Goal: Information Seeking & Learning: Learn about a topic

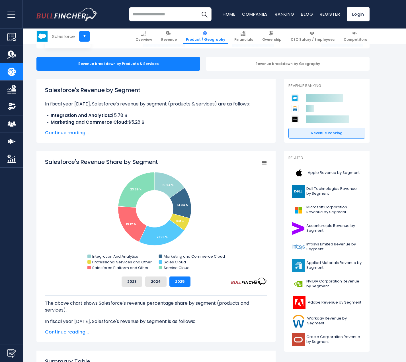
scroll to position [73, 0]
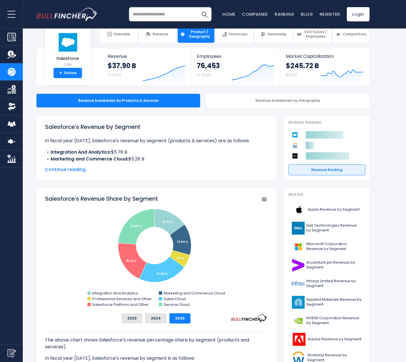
scroll to position [72, 0]
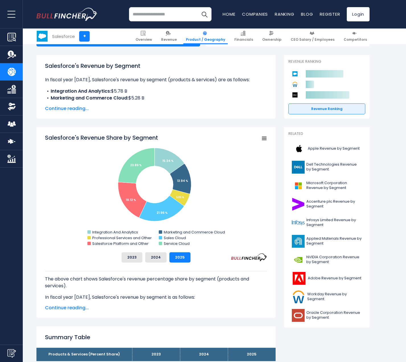
click at [265, 138] on rect "Salesforce's Revenue Share by Segment" at bounding box center [264, 138] width 8 height 8
click at [247, 149] on li "View Fullscreen" at bounding box center [245, 148] width 42 height 8
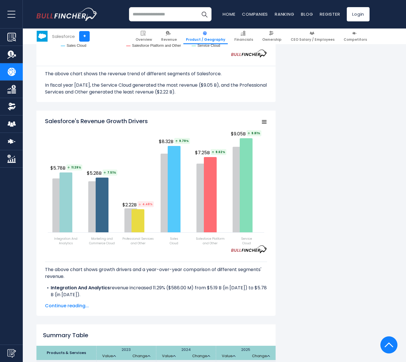
scroll to position [649, 0]
click at [69, 302] on span "Continue reading..." at bounding box center [156, 305] width 222 height 7
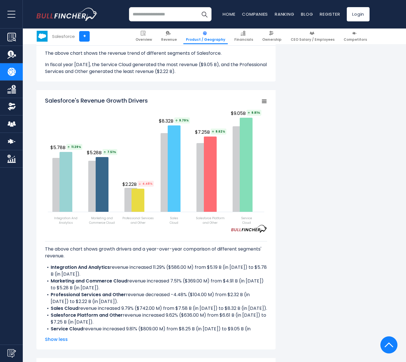
scroll to position [650, 0]
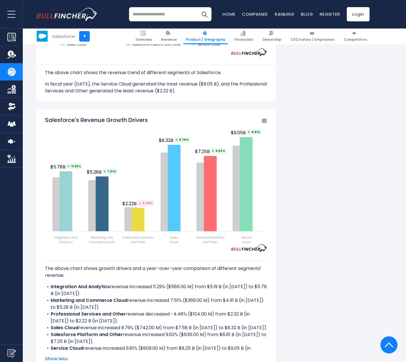
click at [310, 199] on div "Salesforce's Revenue by Segment In fiscal year [DATE], Salesforce's revenue by …" at bounding box center [202, 110] width 333 height 1267
click at [290, 96] on div "Salesforce's Revenue by Segment In fiscal year [DATE], Salesforce's revenue by …" at bounding box center [202, 110] width 333 height 1267
